Goal: Transaction & Acquisition: Purchase product/service

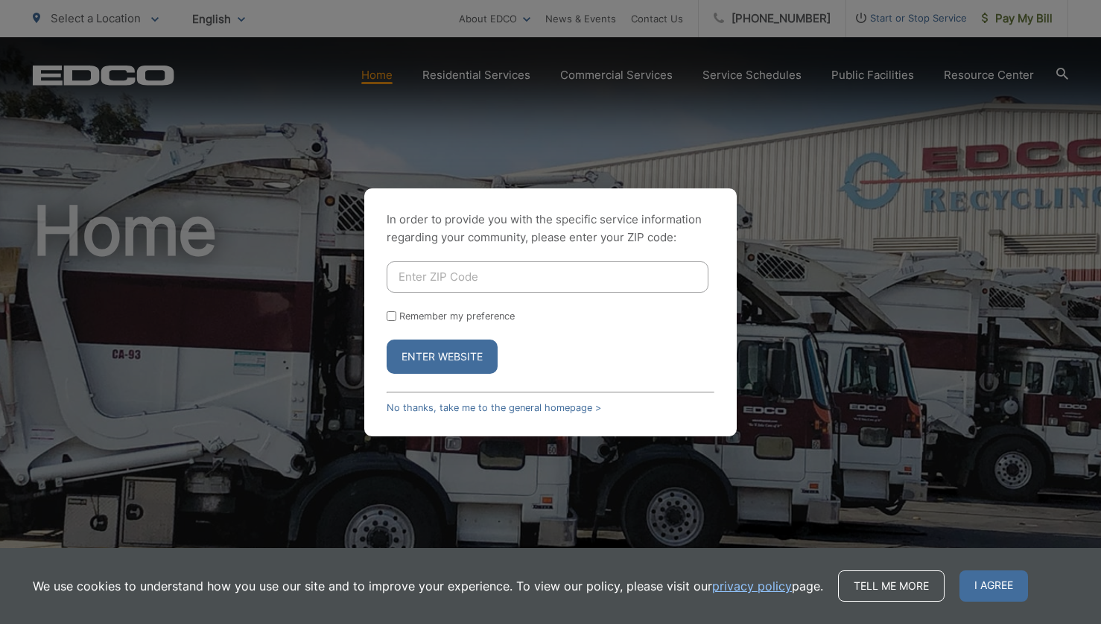
click at [475, 283] on input "Enter ZIP Code" at bounding box center [548, 277] width 322 height 31
click at [439, 411] on link "No thanks, take me to the general homepage >" at bounding box center [494, 407] width 215 height 11
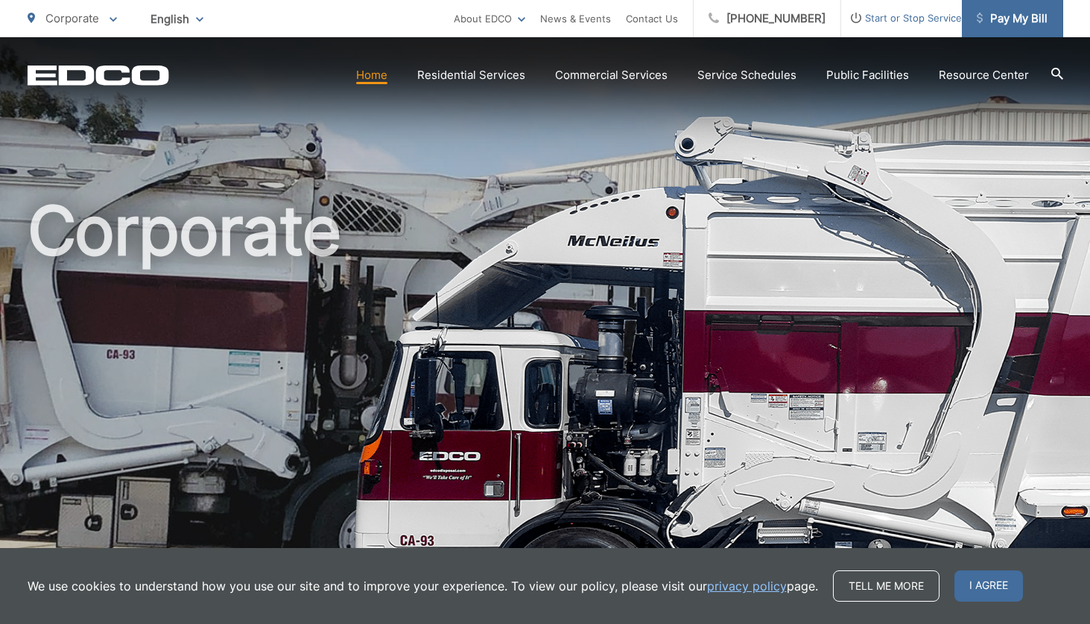
click at [1013, 23] on span "Pay My Bill" at bounding box center [1012, 19] width 71 height 18
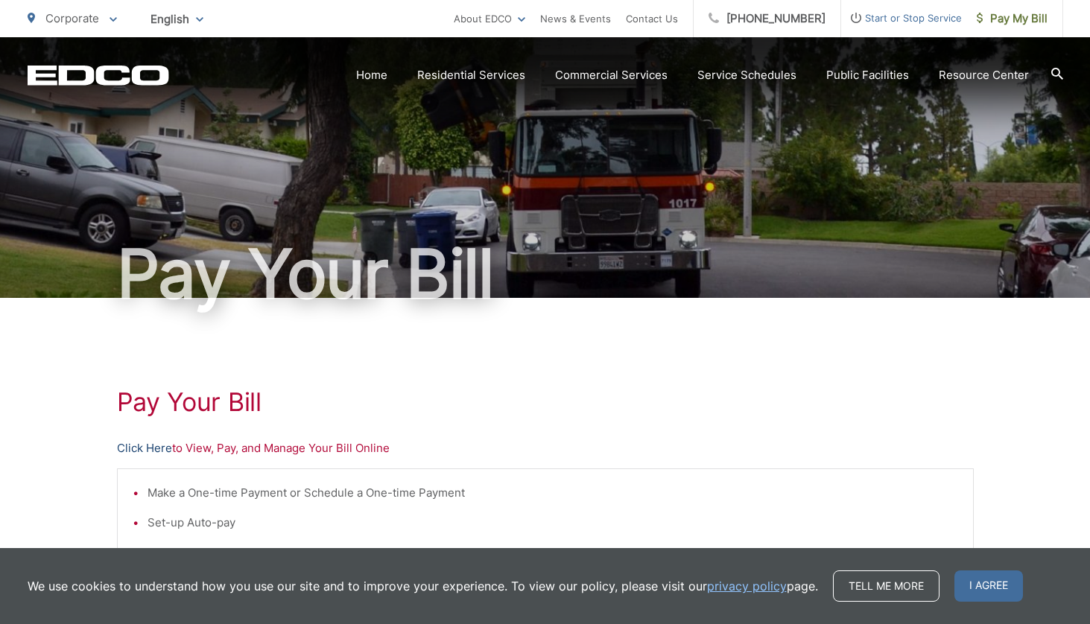
click at [148, 452] on link "Click Here" at bounding box center [144, 449] width 55 height 18
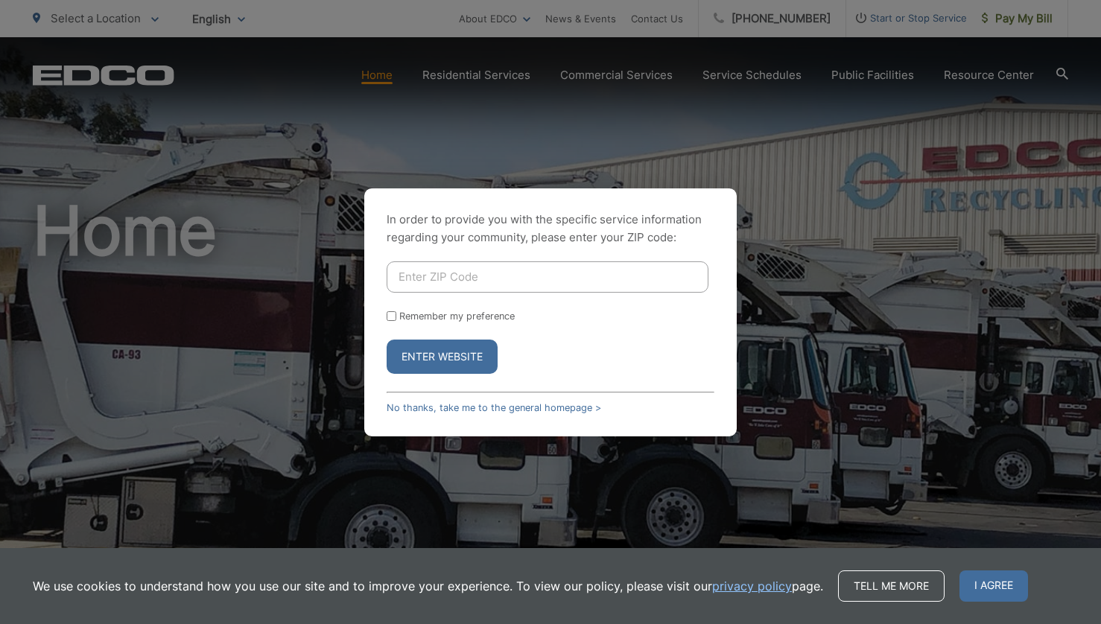
click at [797, 238] on div "In order to provide you with the specific service information regarding your co…" at bounding box center [550, 312] width 1101 height 624
click at [540, 402] on link "No thanks, take me to the general homepage >" at bounding box center [494, 407] width 215 height 11
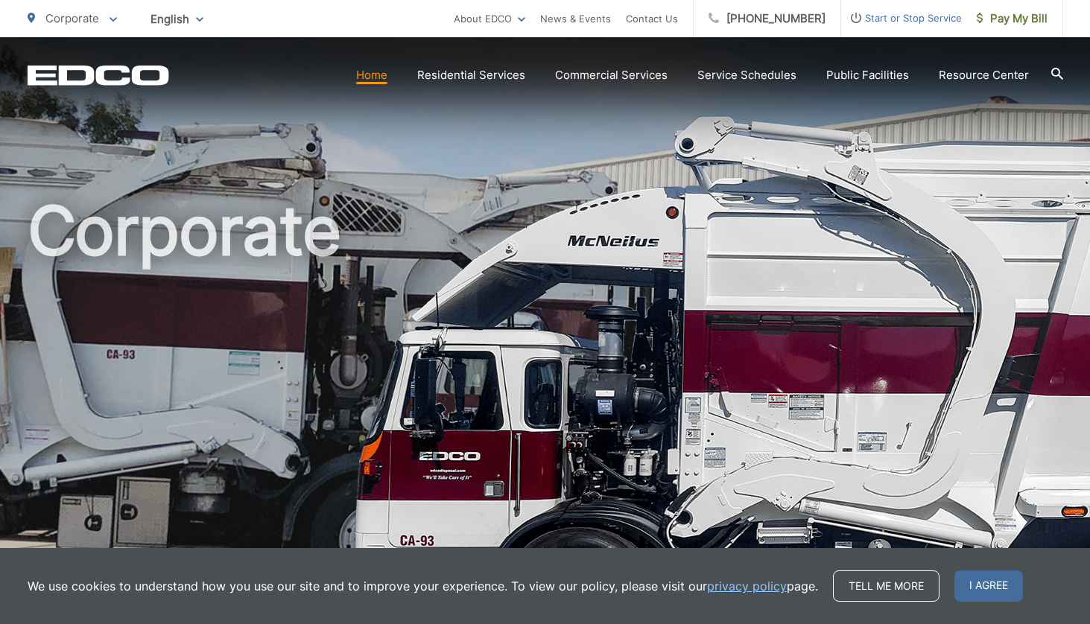
click at [1030, 14] on span "Pay My Bill" at bounding box center [1012, 19] width 71 height 18
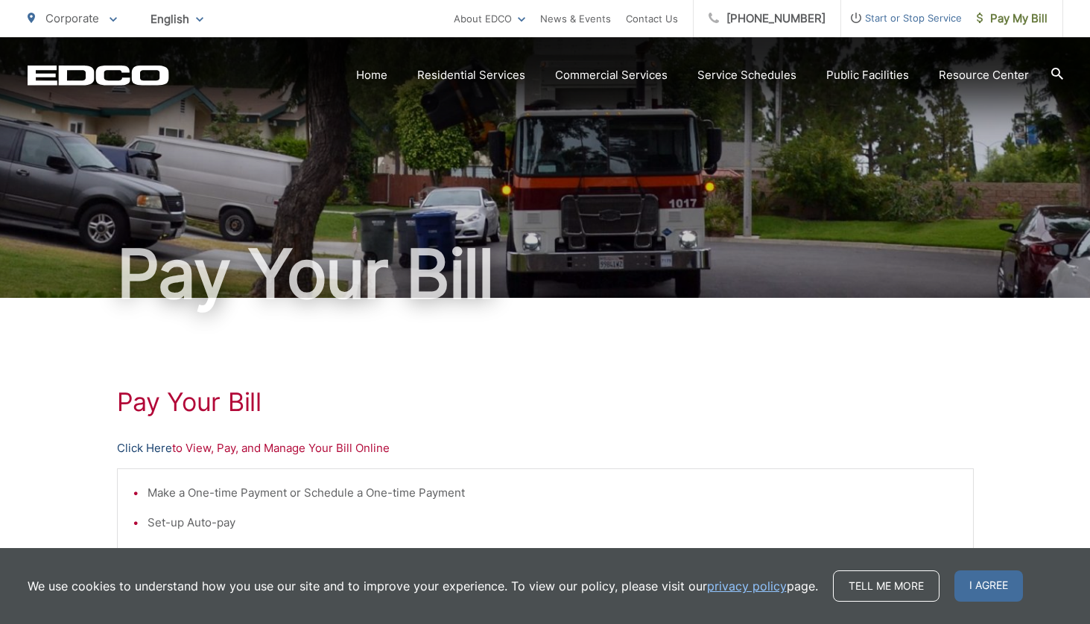
click at [133, 452] on link "Click Here" at bounding box center [144, 449] width 55 height 18
